Goal: Task Accomplishment & Management: Manage account settings

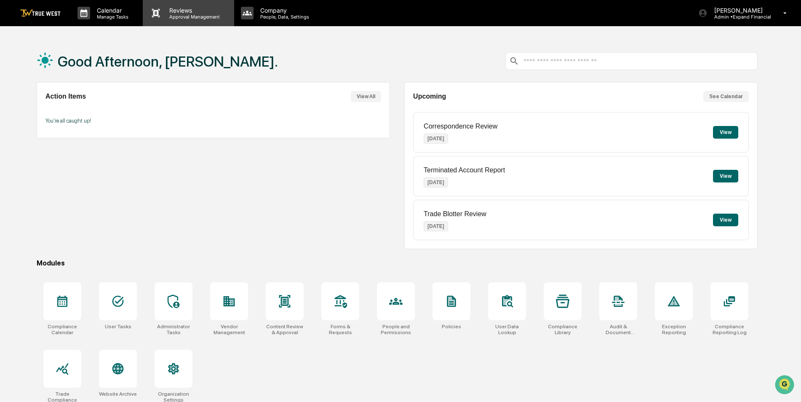
click at [173, 16] on p "Approval Management" at bounding box center [192, 17] width 61 height 6
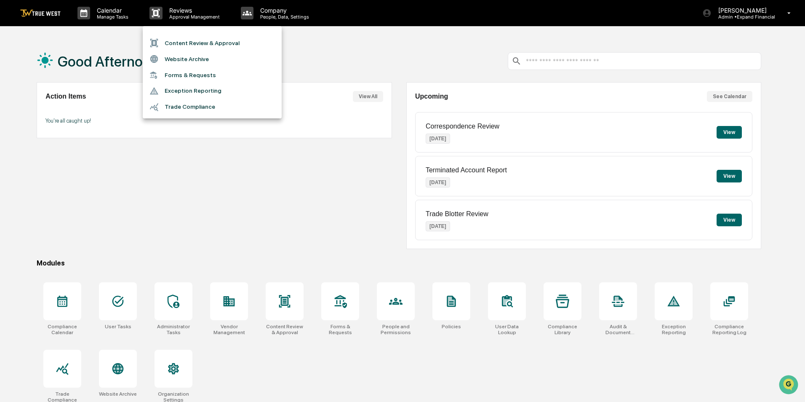
click at [128, 16] on div at bounding box center [402, 201] width 805 height 402
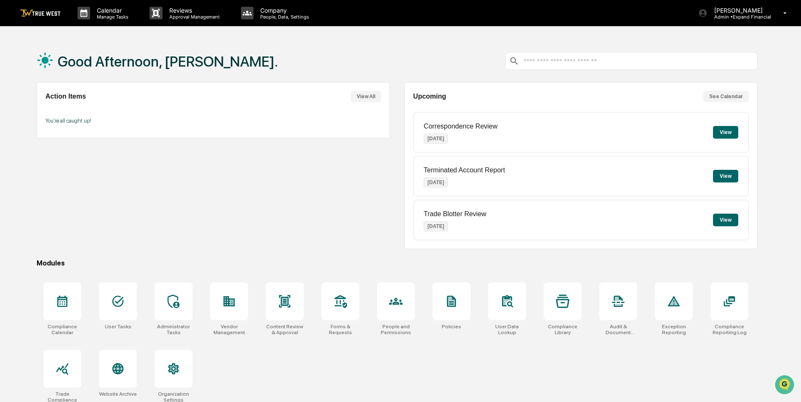
click at [121, 16] on p "Manage Tasks" at bounding box center [111, 17] width 43 height 6
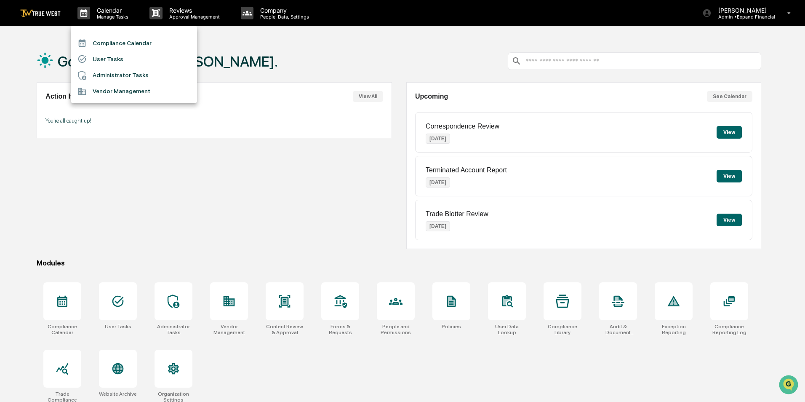
click at [162, 14] on div at bounding box center [402, 201] width 805 height 402
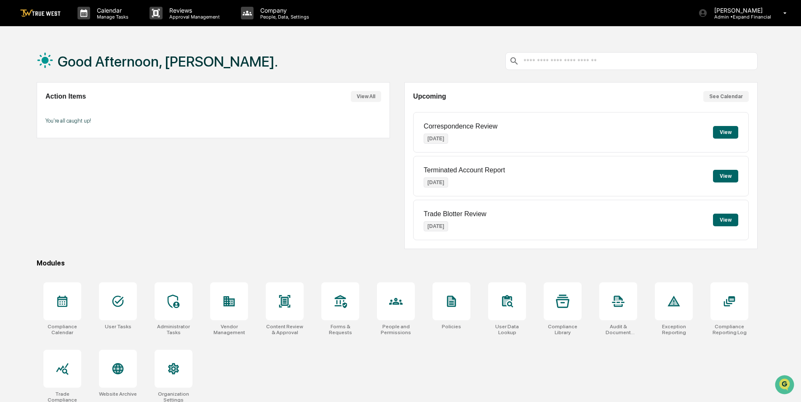
click at [168, 15] on p "Approval Management" at bounding box center [192, 17] width 61 height 6
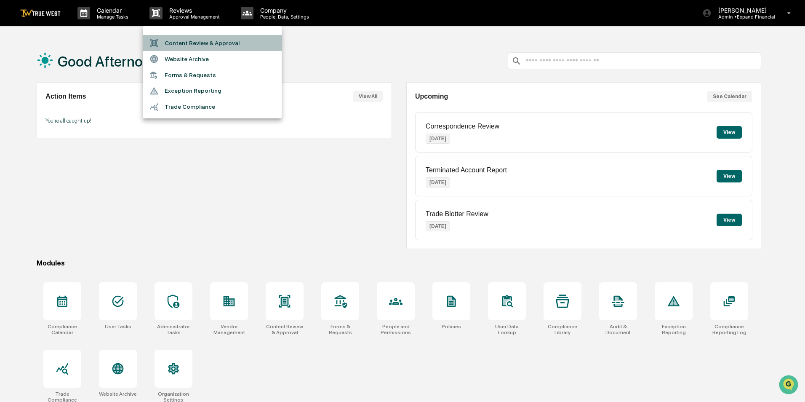
click at [176, 40] on li "Content Review & Approval" at bounding box center [212, 43] width 139 height 16
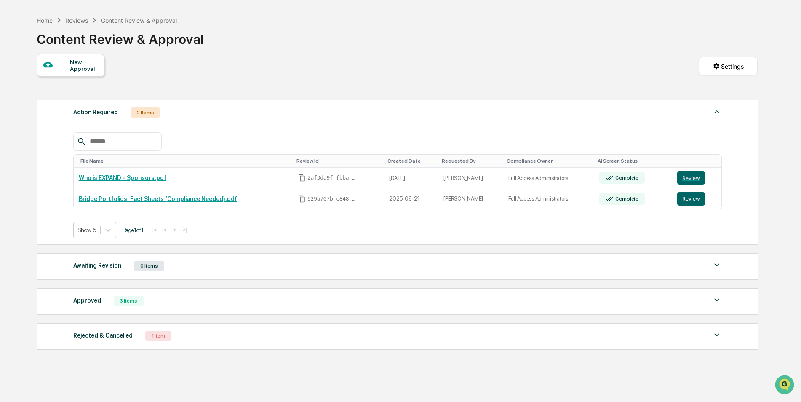
scroll to position [52, 0]
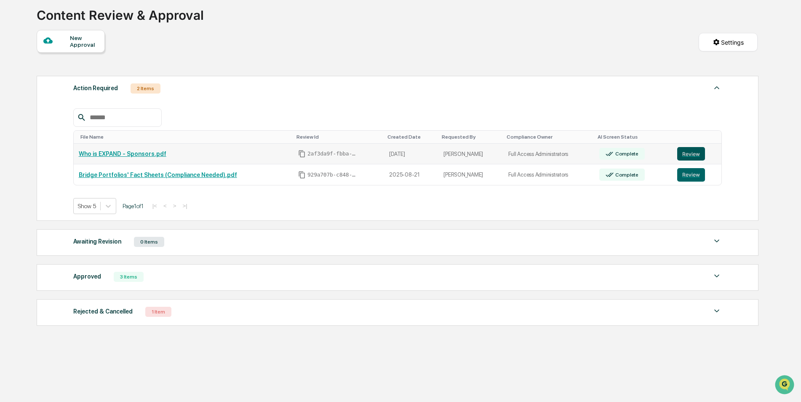
click at [681, 154] on button "Review" at bounding box center [691, 153] width 28 height 13
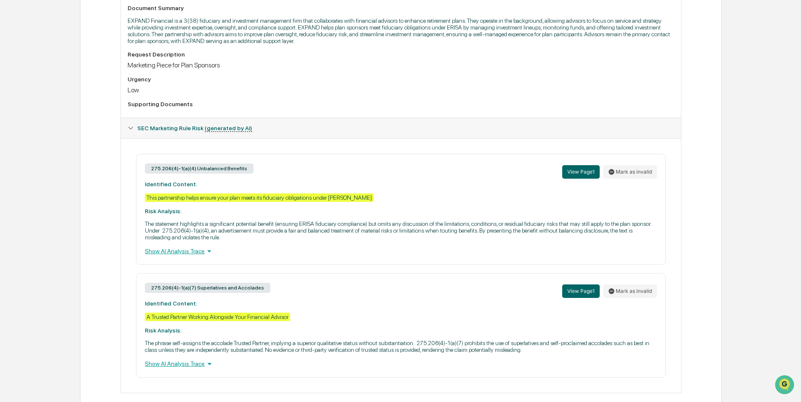
scroll to position [251, 0]
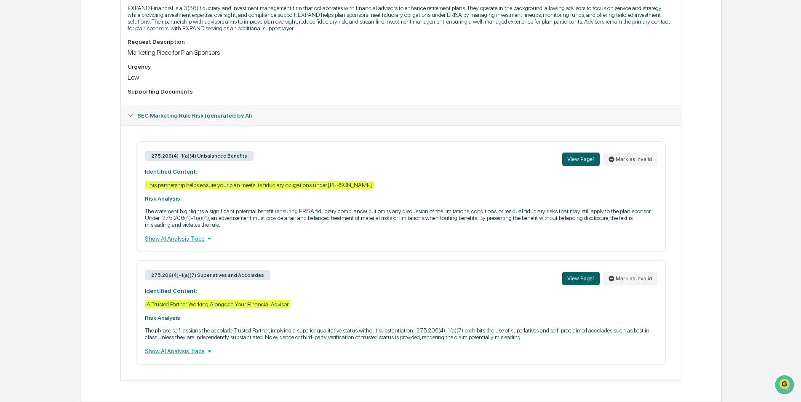
click at [192, 234] on div "Show AI Analysis Trace" at bounding box center [400, 238] width 511 height 9
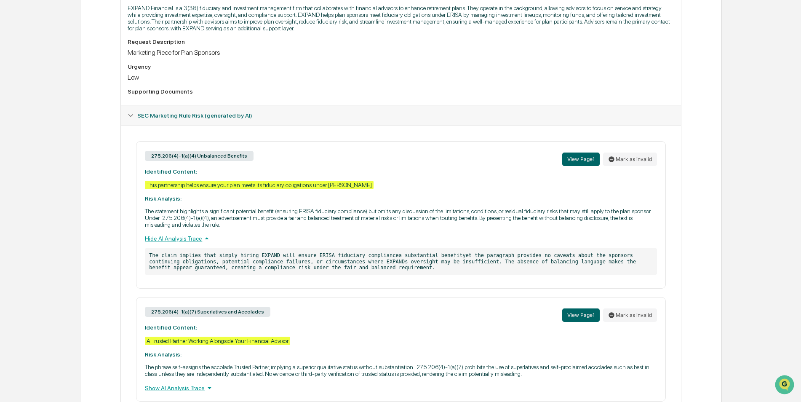
click at [192, 232] on div "275.206(4)-1(a)(4) Unbalanced Benefits View Page 1 Mark as invalid Identified C…" at bounding box center [400, 214] width 529 height 147
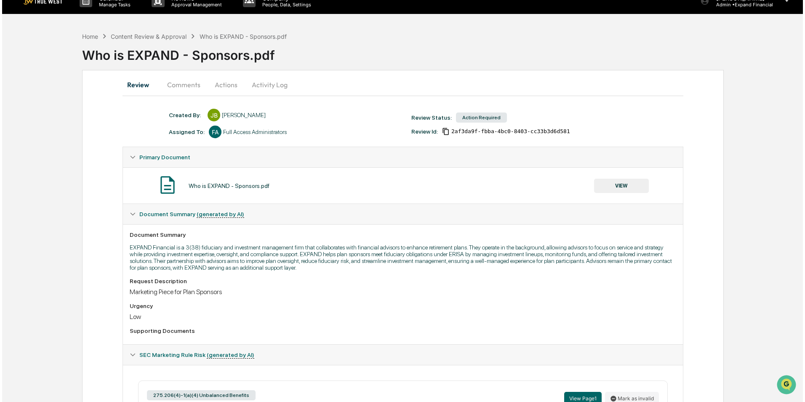
scroll to position [0, 0]
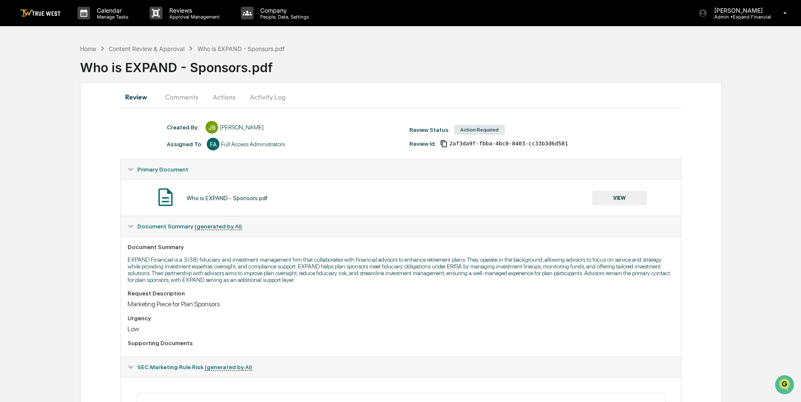
click at [183, 103] on button "Comments" at bounding box center [181, 97] width 47 height 20
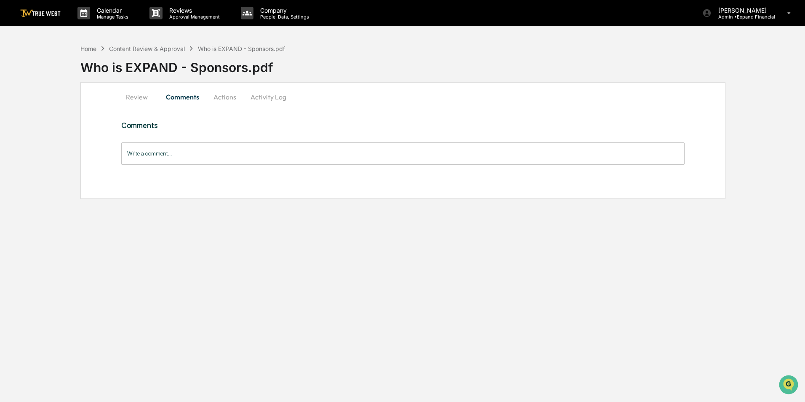
click at [223, 100] on button "Actions" at bounding box center [225, 97] width 38 height 20
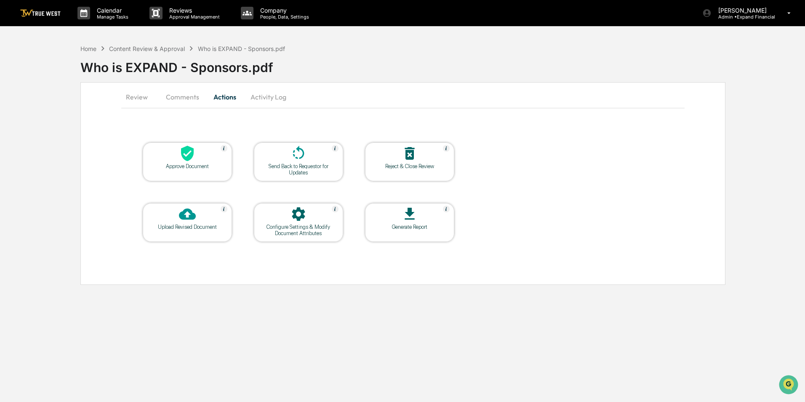
click at [272, 96] on button "Activity Log" at bounding box center [268, 97] width 49 height 20
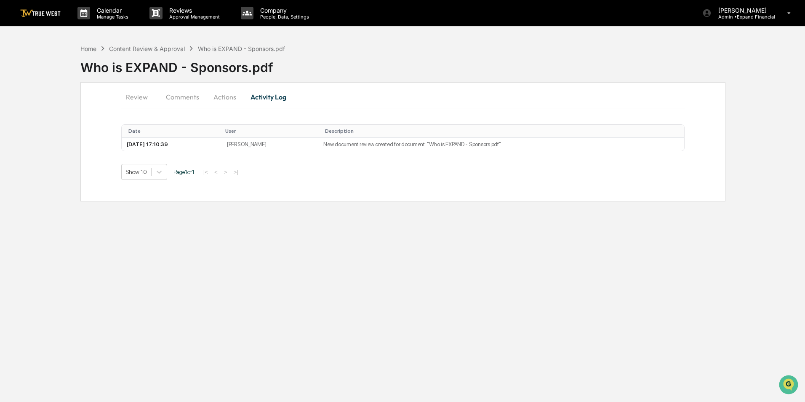
click at [229, 96] on button "Actions" at bounding box center [225, 97] width 38 height 20
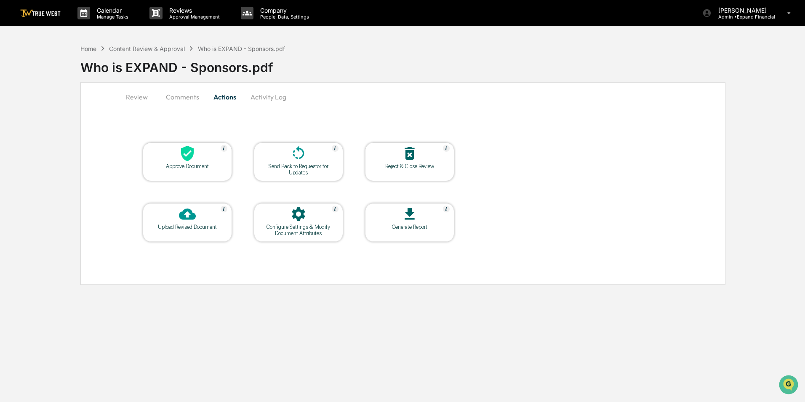
click at [335, 214] on div at bounding box center [298, 214] width 84 height 18
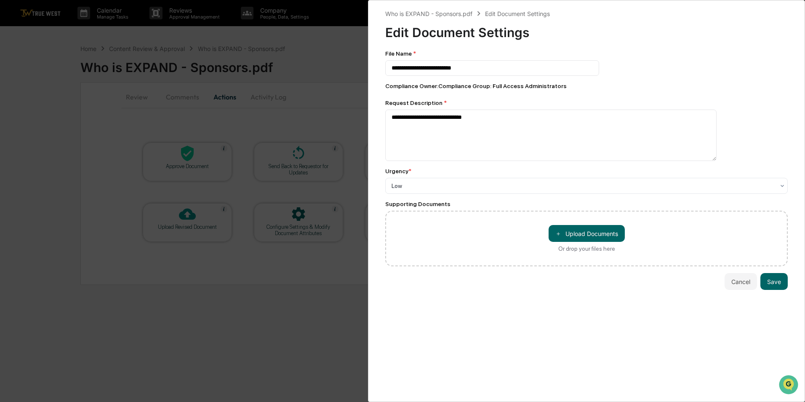
click at [256, 114] on div "**********" at bounding box center [402, 201] width 805 height 402
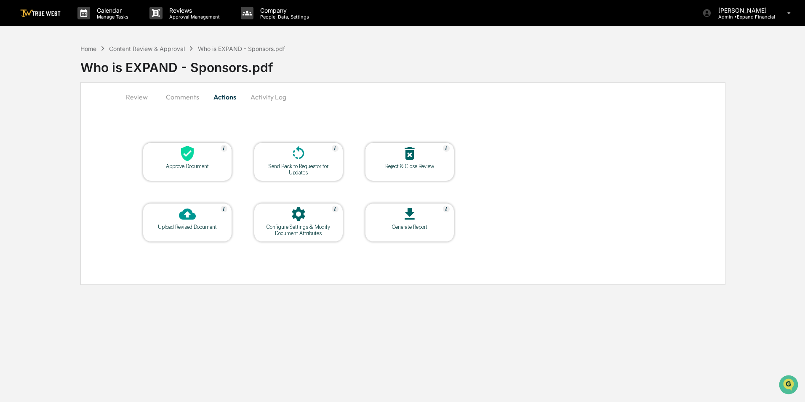
click at [203, 217] on div at bounding box center [187, 214] width 84 height 18
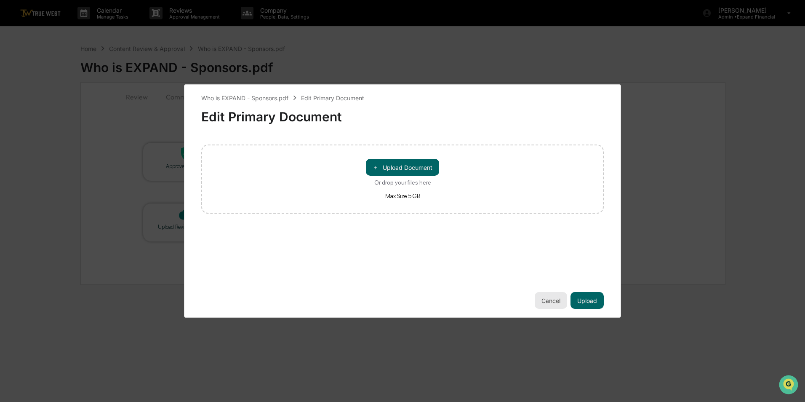
click at [556, 305] on button "Cancel" at bounding box center [551, 300] width 32 height 17
